Goal: Navigation & Orientation: Find specific page/section

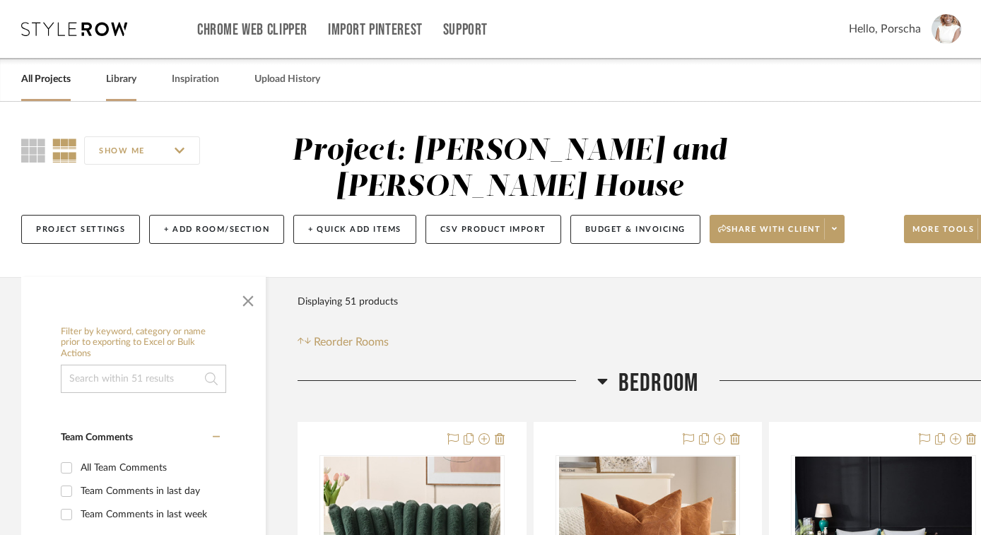
click at [124, 78] on link "Library" at bounding box center [121, 79] width 30 height 19
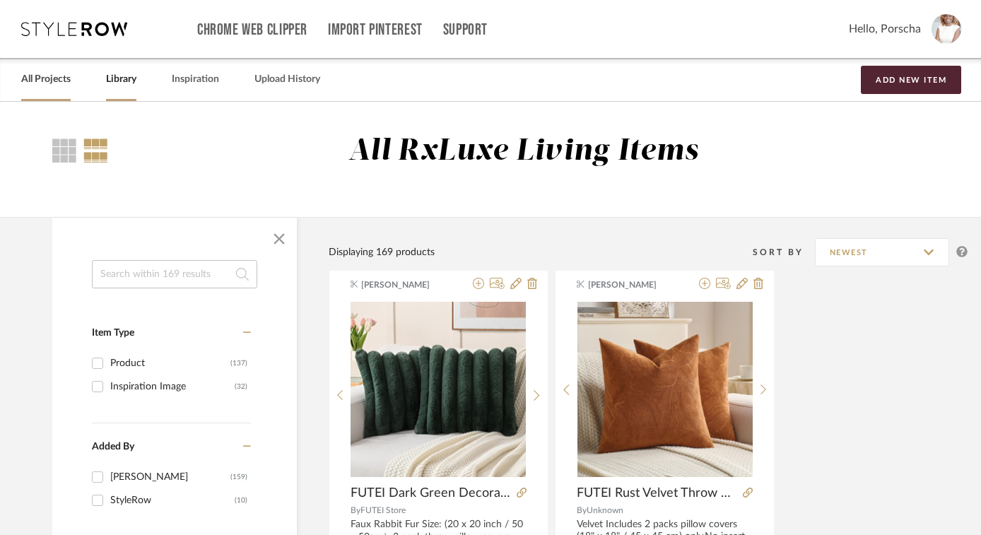
click at [57, 81] on link "All Projects" at bounding box center [45, 79] width 49 height 19
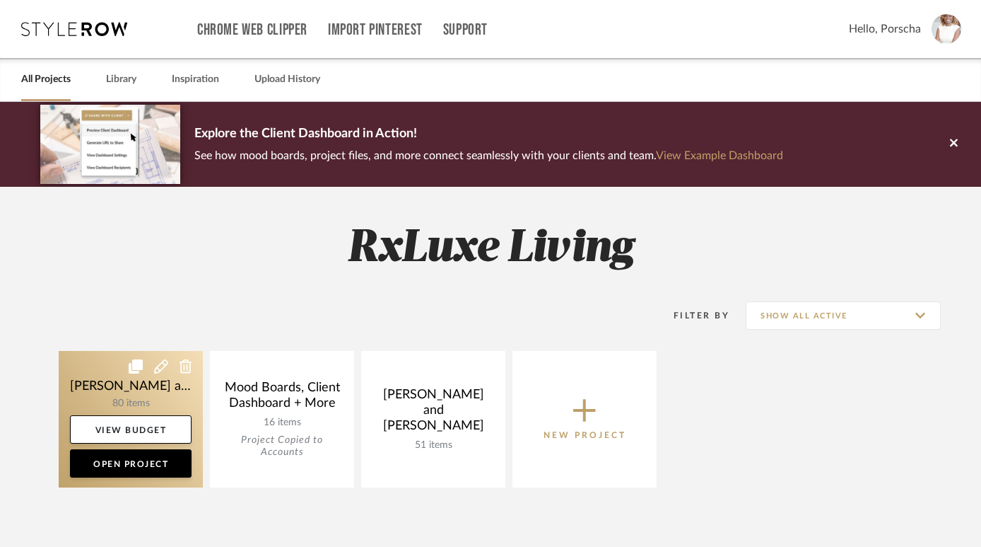
click at [166, 412] on link at bounding box center [131, 419] width 144 height 136
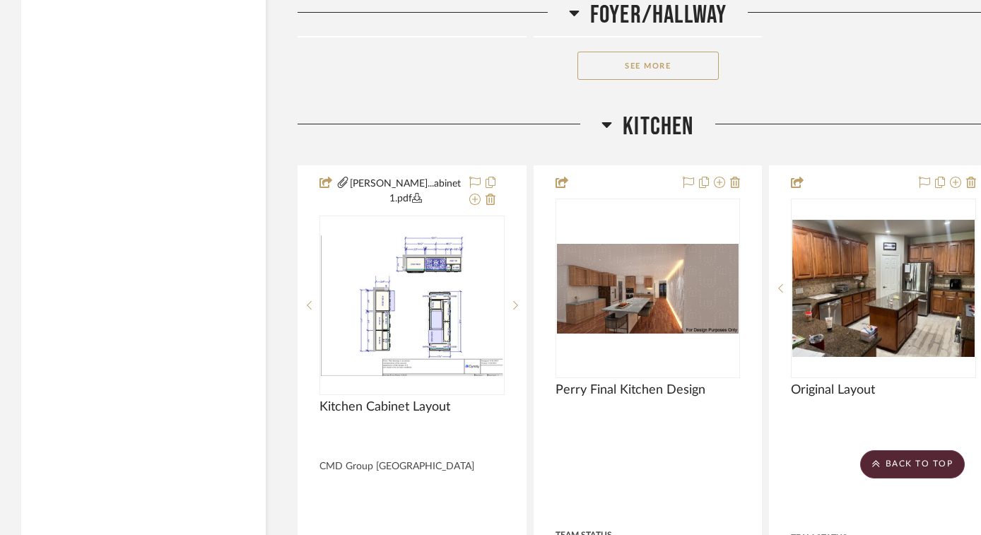
scroll to position [6334, 0]
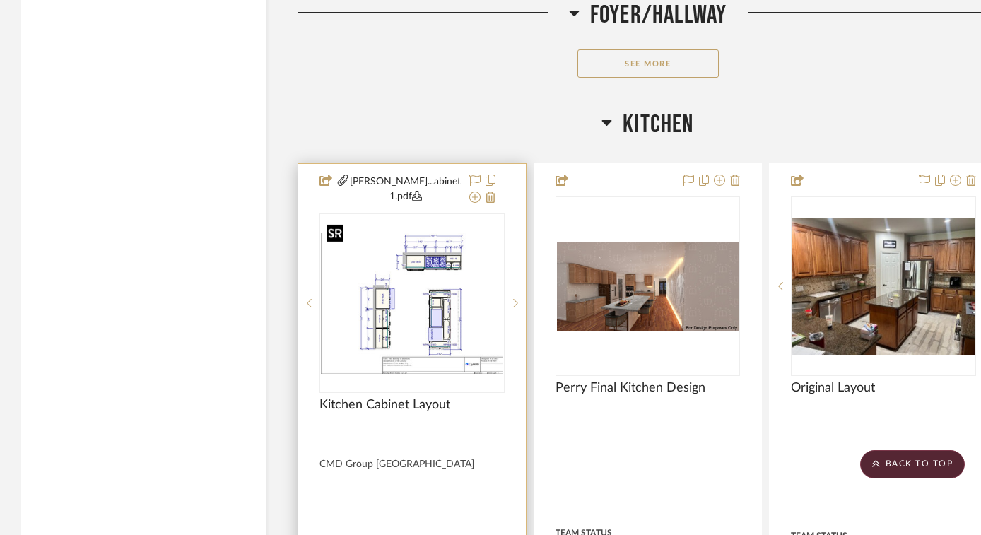
click at [426, 261] on img "0" at bounding box center [412, 303] width 182 height 141
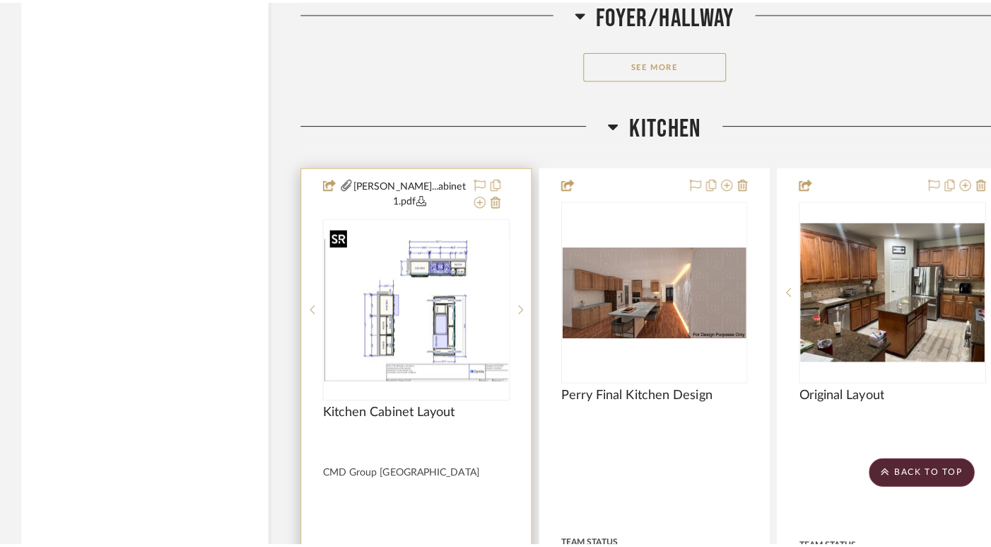
scroll to position [0, 0]
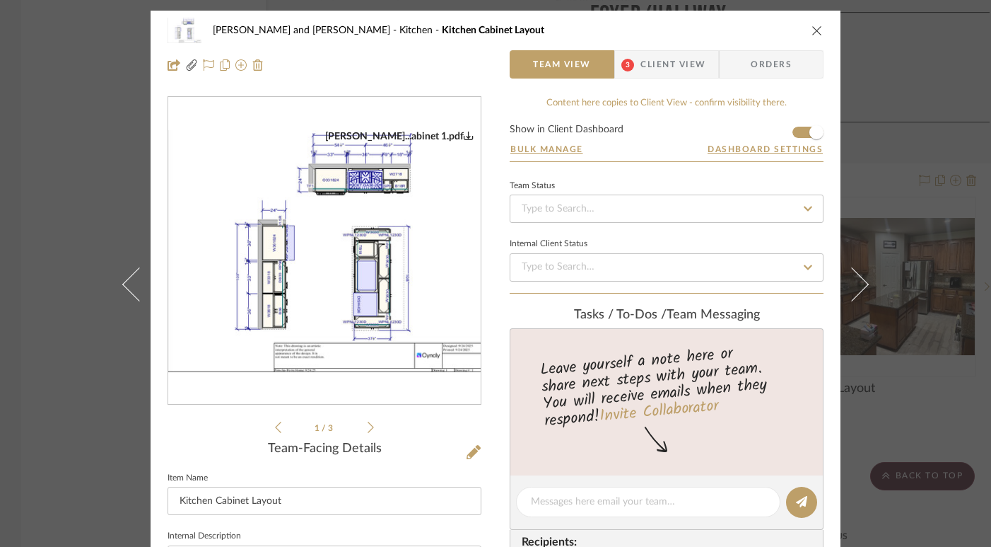
click at [423, 132] on div "[PERSON_NAME]...abinet 1.pdf" at bounding box center [399, 136] width 148 height 13
